Goal: Entertainment & Leisure: Browse casually

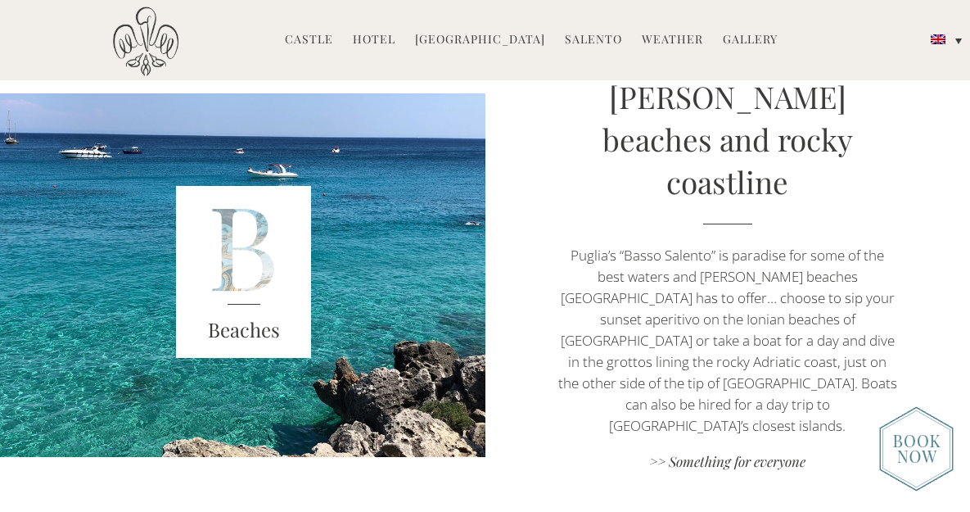
scroll to position [2747, 0]
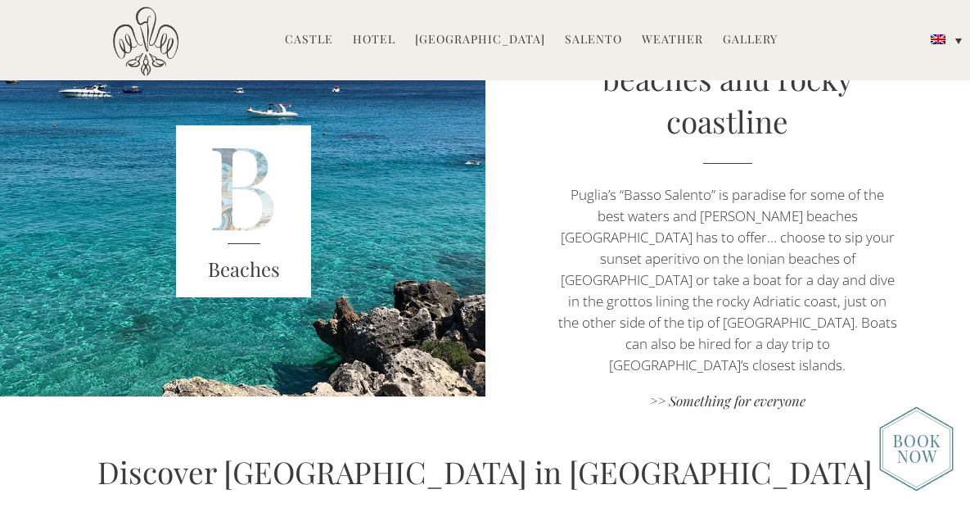
click at [230, 243] on div "Beaches" at bounding box center [244, 273] width 136 height 61
click at [712, 391] on link ">> Something for everyone" at bounding box center [728, 402] width 340 height 22
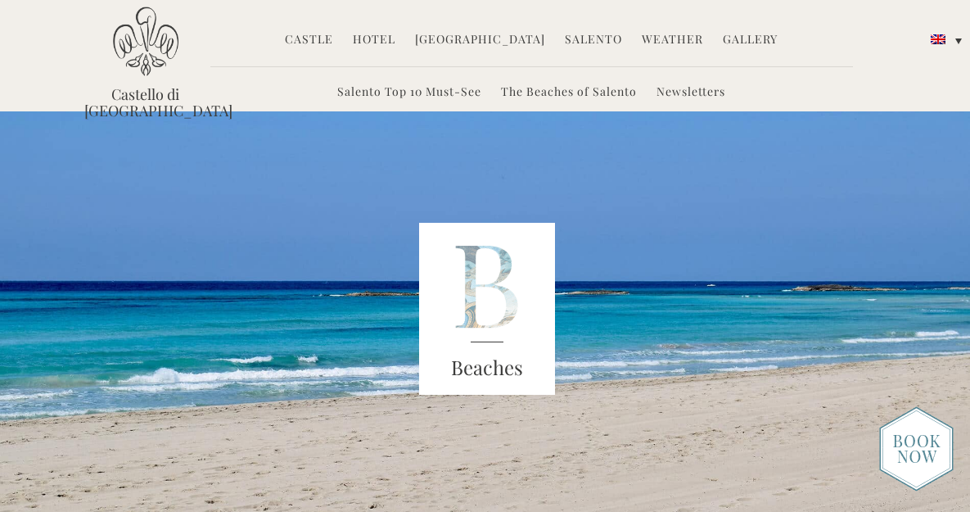
click at [378, 36] on link "Hotel" at bounding box center [374, 40] width 43 height 19
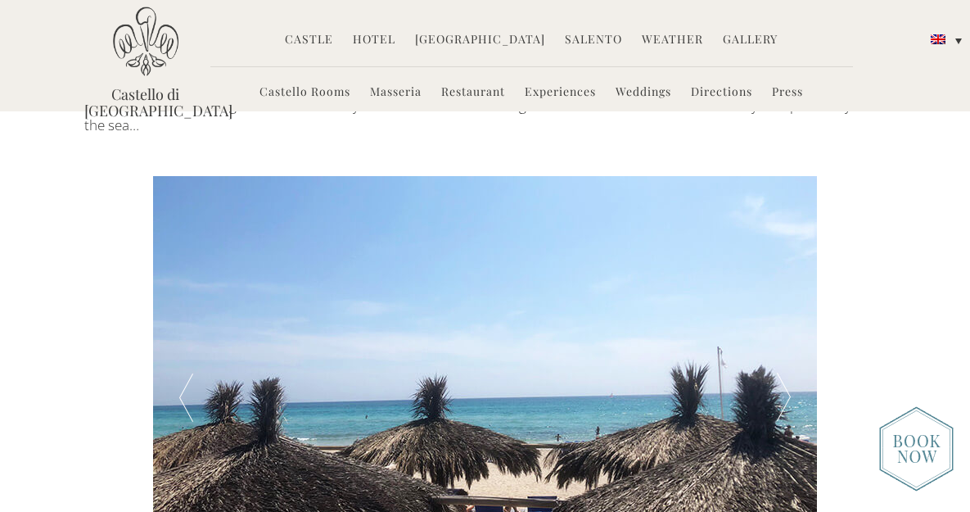
scroll to position [2460, 0]
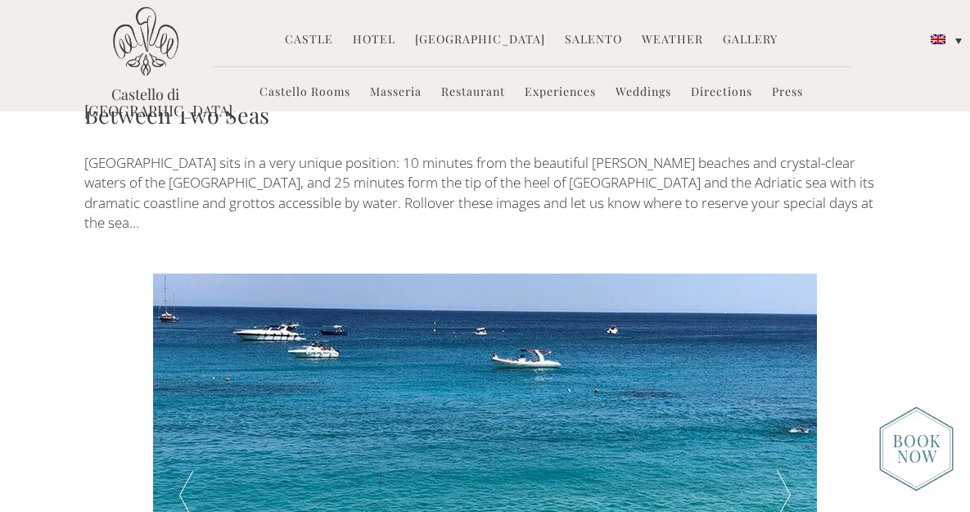
click at [785, 381] on div at bounding box center [784, 494] width 66 height 442
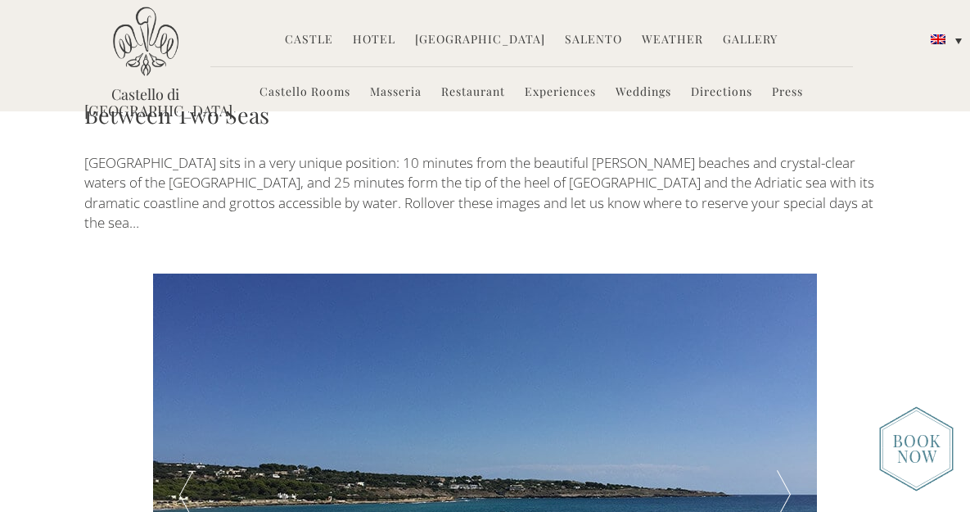
click at [785, 381] on div at bounding box center [784, 494] width 66 height 442
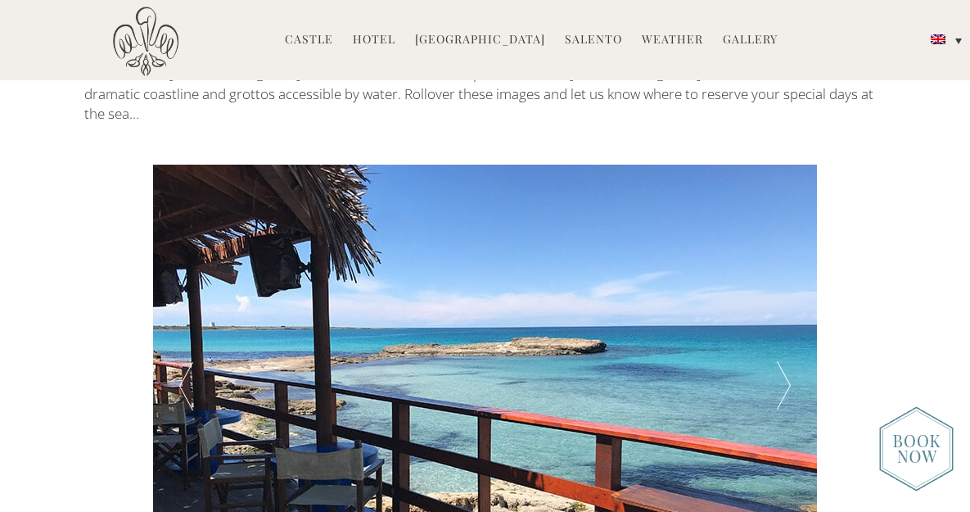
scroll to position [2569, 0]
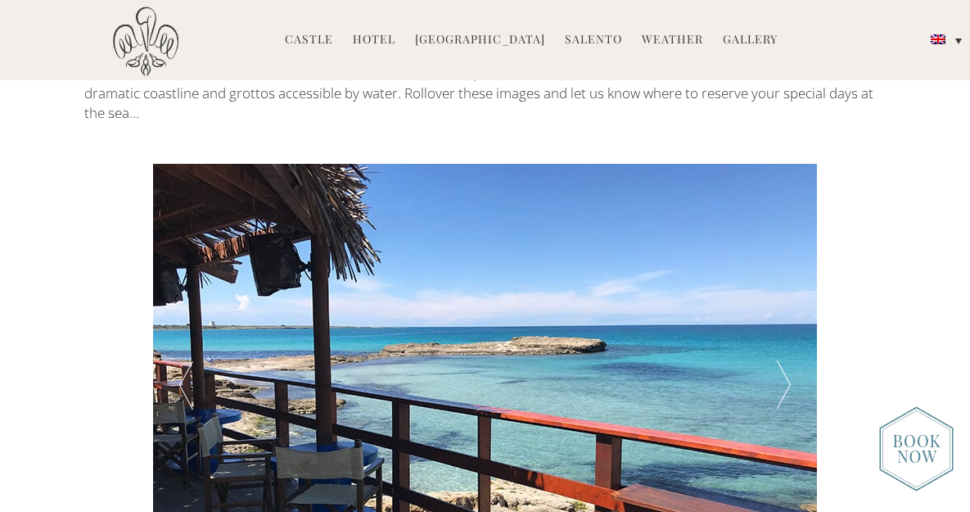
click at [190, 281] on div at bounding box center [186, 385] width 66 height 442
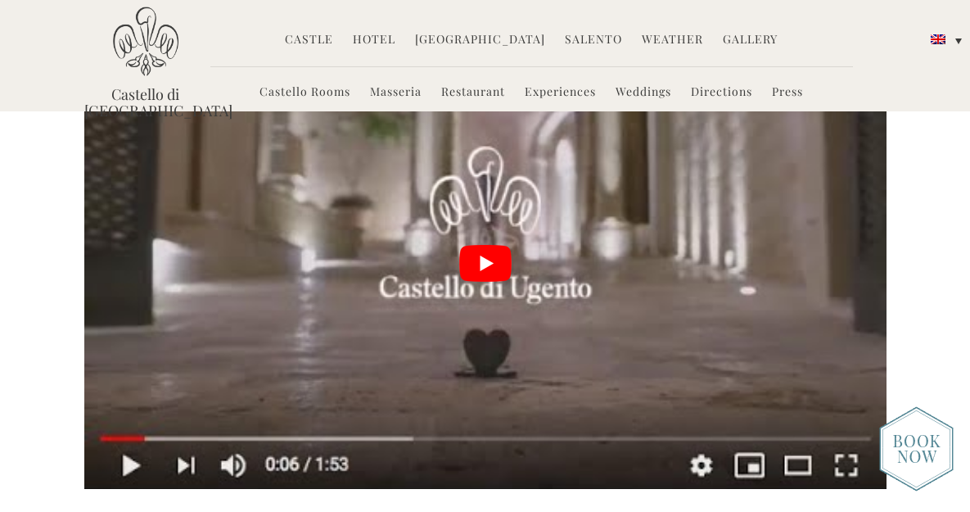
scroll to position [3738, 0]
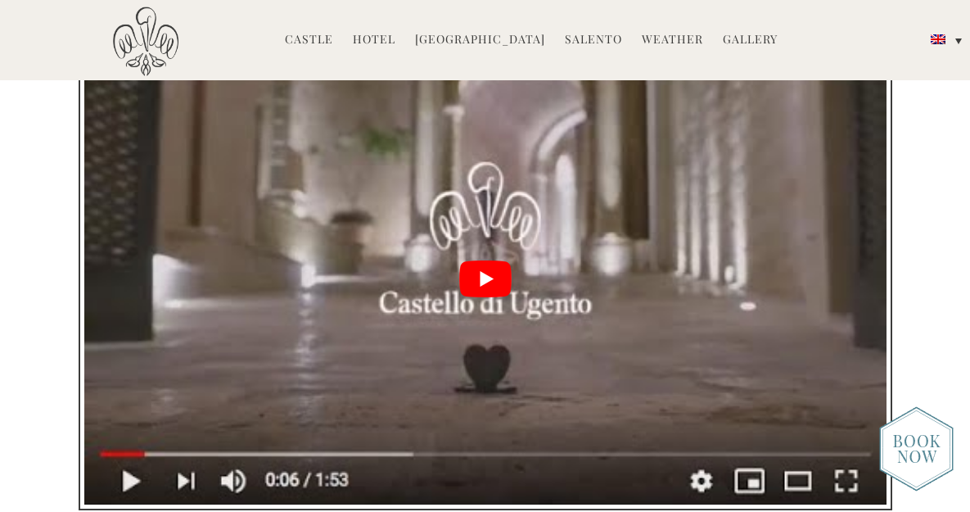
click at [493, 157] on button "play Youtube video" at bounding box center [485, 278] width 802 height 451
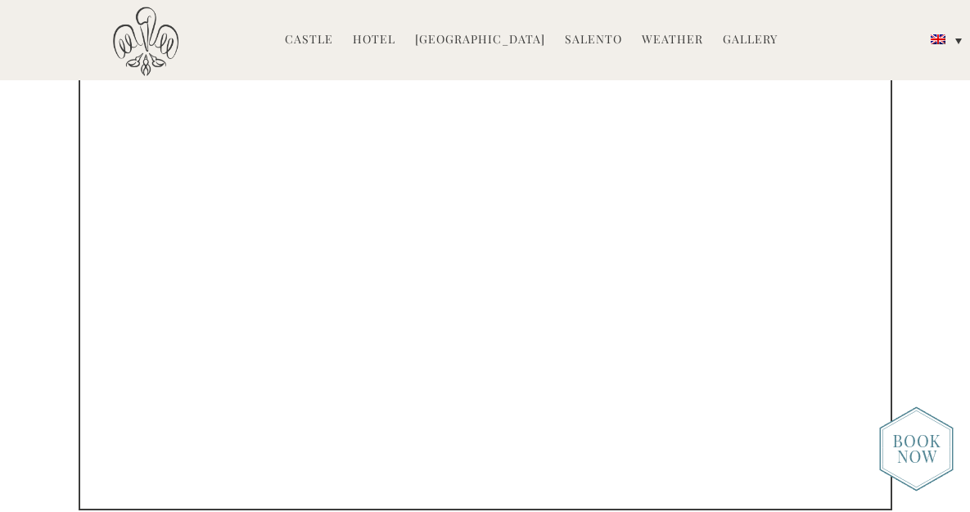
click at [730, 43] on link "Gallery" at bounding box center [750, 40] width 55 height 19
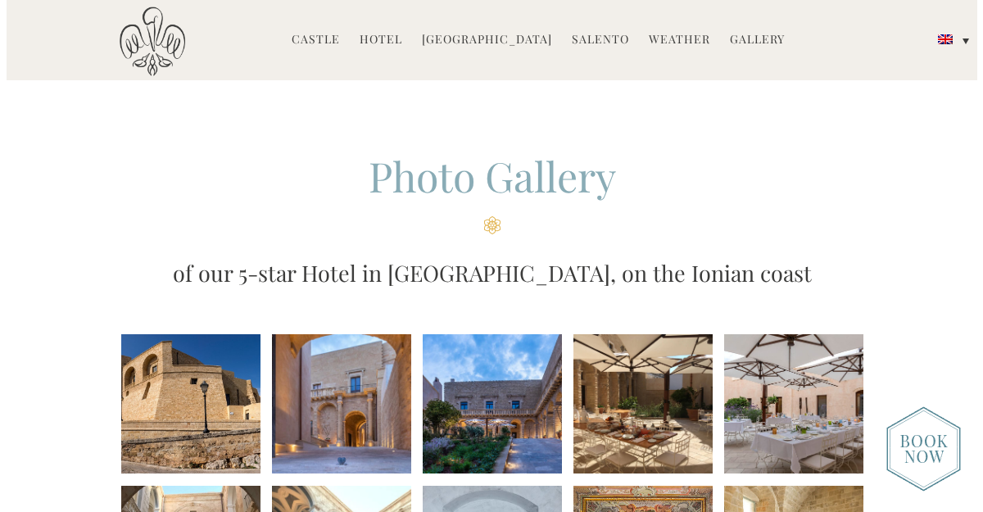
scroll to position [201, 0]
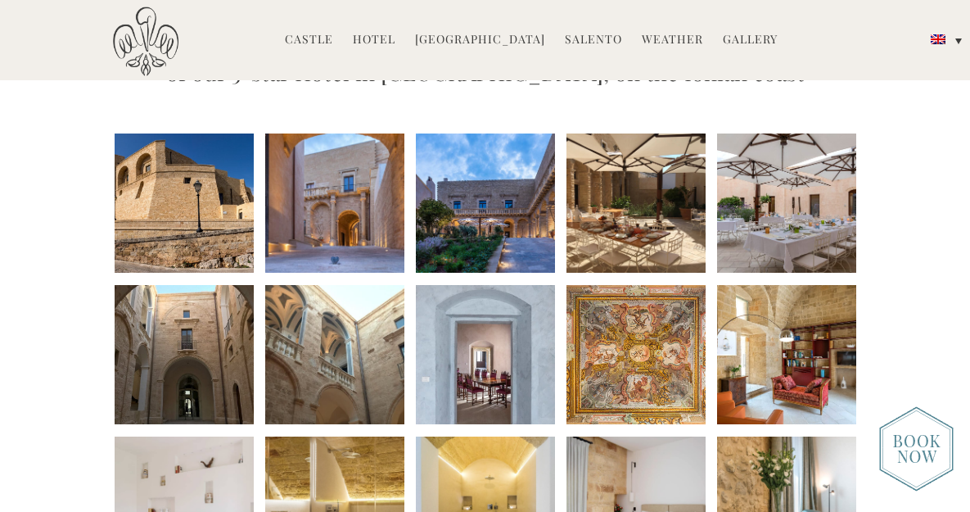
click at [202, 223] on li at bounding box center [184, 202] width 139 height 139
